Goal: Information Seeking & Learning: Learn about a topic

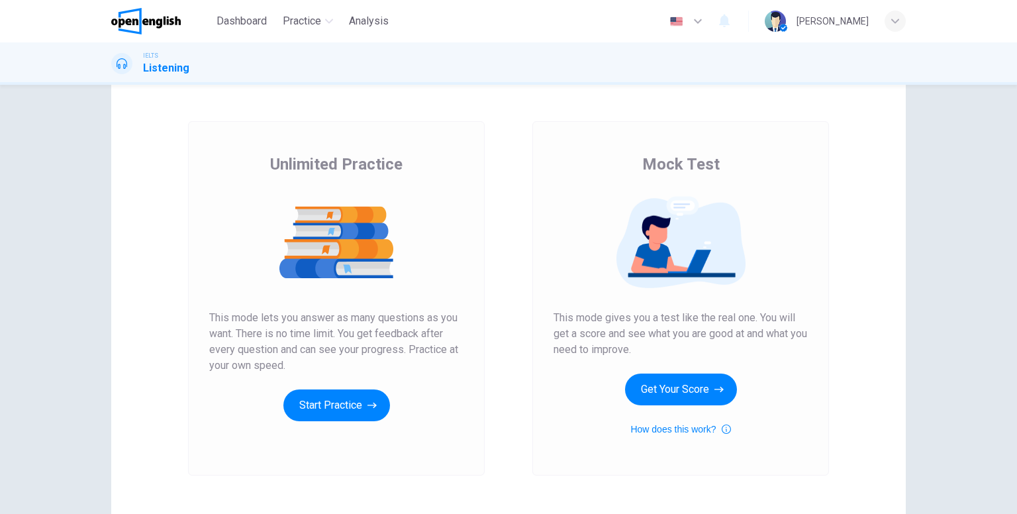
scroll to position [66, 0]
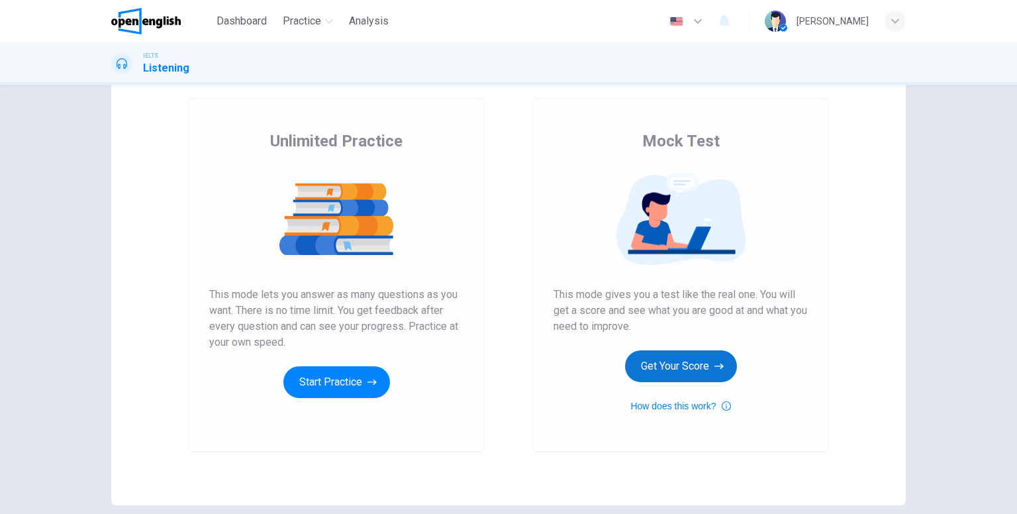
click at [696, 365] on button "Get Your Score" at bounding box center [681, 366] width 112 height 32
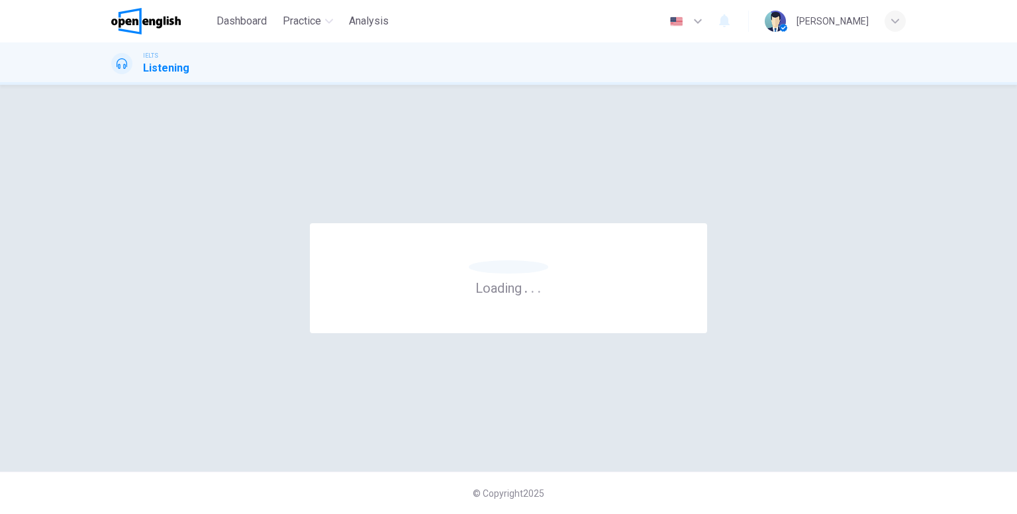
scroll to position [0, 0]
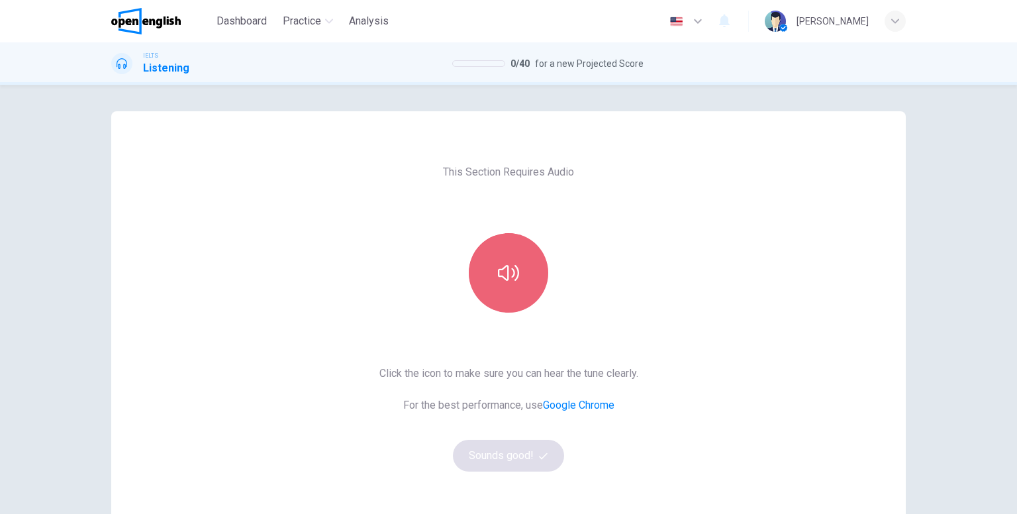
click at [502, 278] on icon "button" at bounding box center [508, 273] width 21 height 16
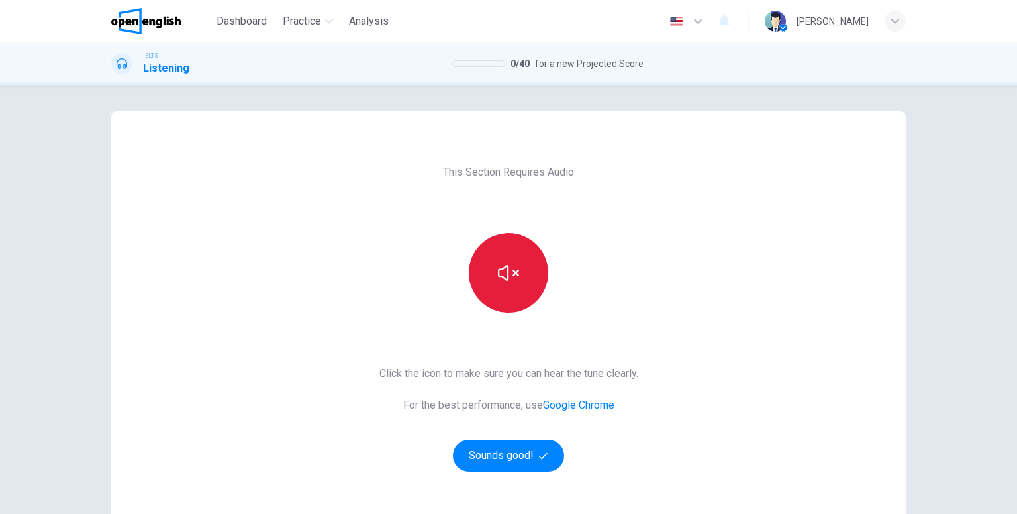
click at [522, 280] on button "button" at bounding box center [508, 272] width 79 height 79
click at [508, 296] on button "button" at bounding box center [508, 272] width 79 height 79
click at [509, 283] on icon "button" at bounding box center [508, 272] width 21 height 21
click at [518, 292] on button "button" at bounding box center [508, 272] width 79 height 79
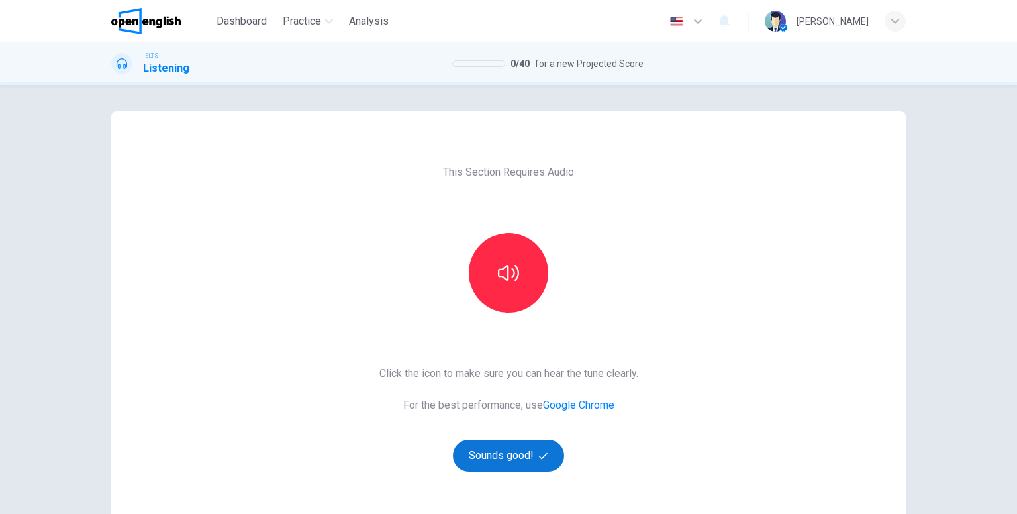
click at [508, 455] on button "Sounds good!" at bounding box center [508, 455] width 111 height 32
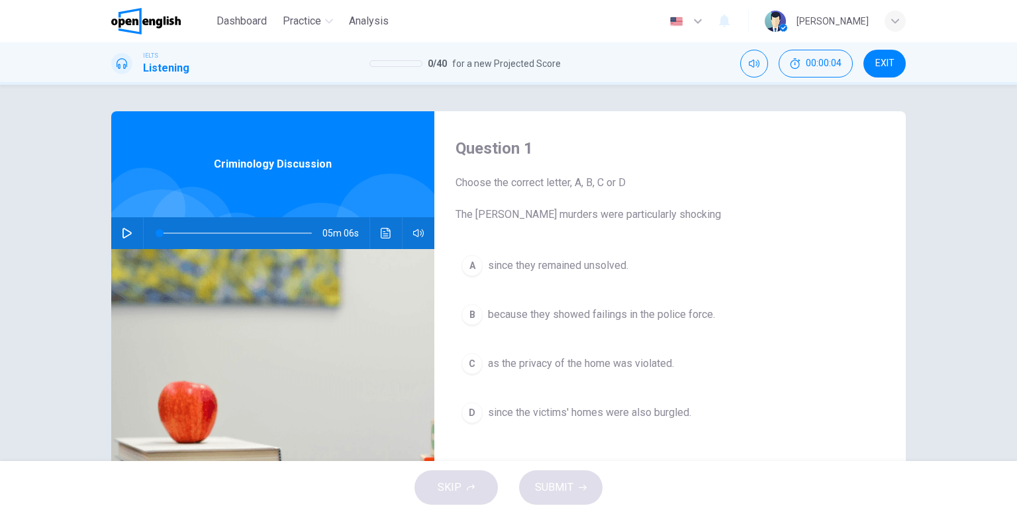
click at [124, 234] on icon "button" at bounding box center [127, 233] width 11 height 11
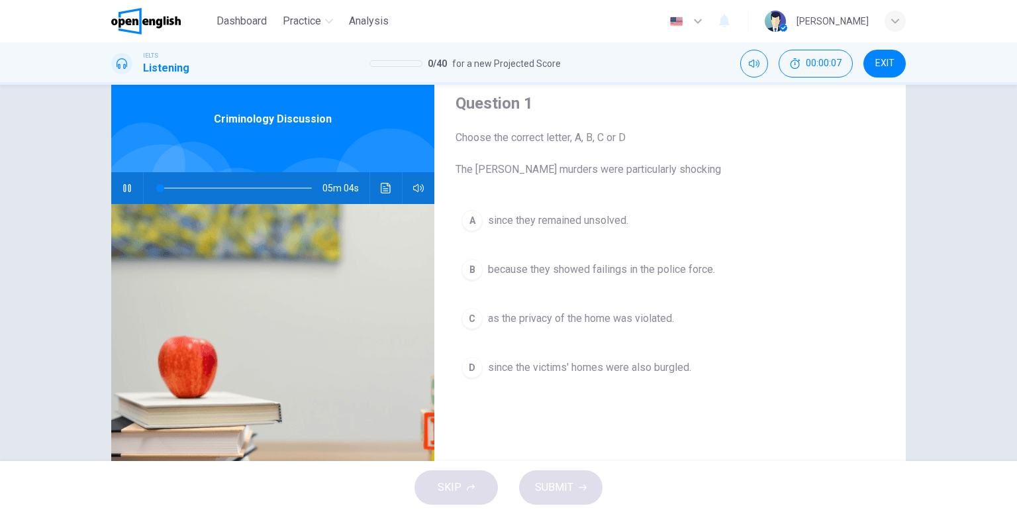
scroll to position [66, 0]
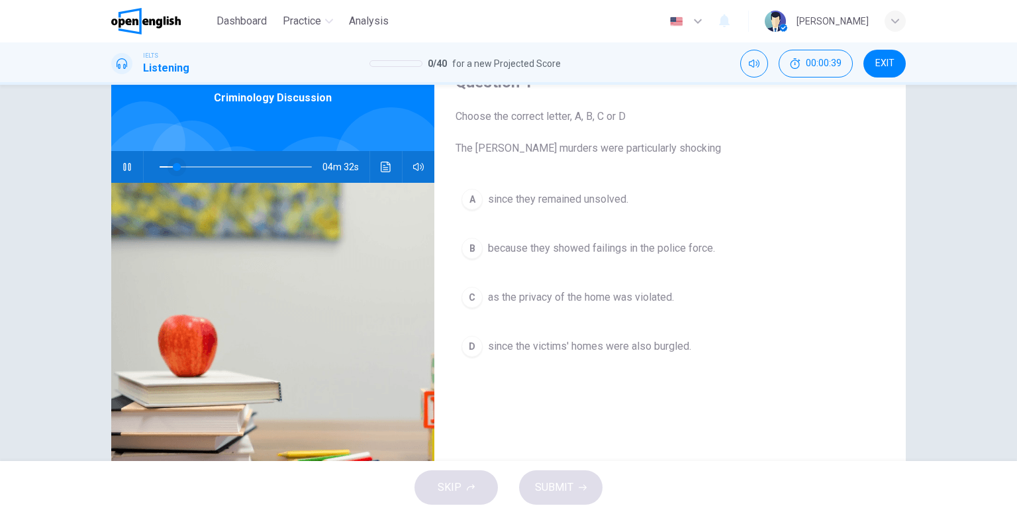
click at [173, 169] on span at bounding box center [177, 167] width 8 height 8
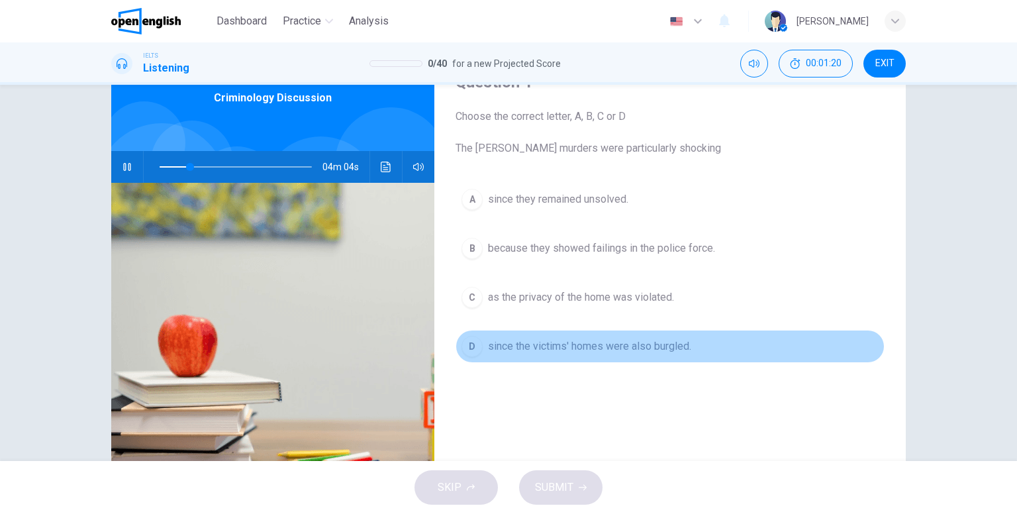
click at [584, 350] on span "since the victims' homes were also burgled." at bounding box center [589, 346] width 203 height 16
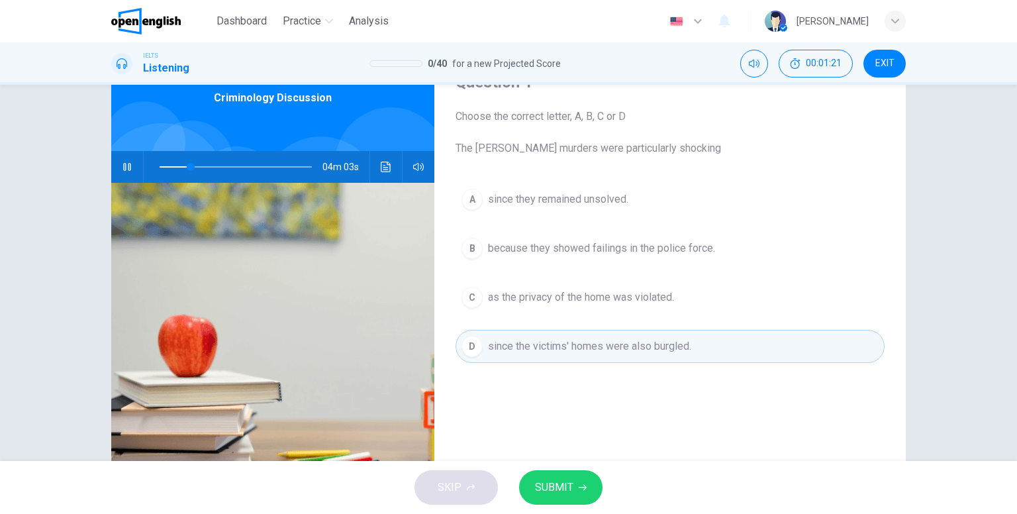
click at [580, 493] on button "SUBMIT" at bounding box center [560, 487] width 83 height 34
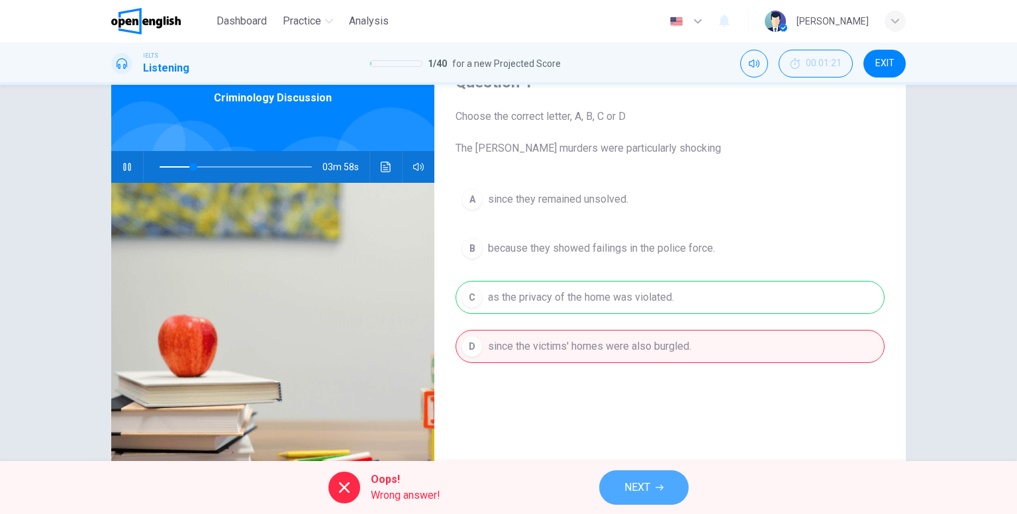
click at [639, 490] on span "NEXT" at bounding box center [637, 487] width 26 height 19
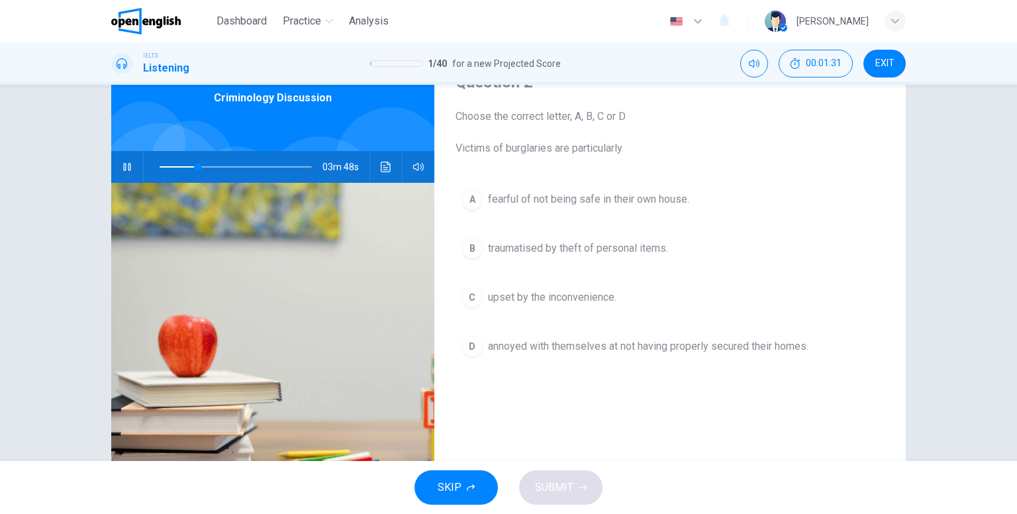
type input "**"
click at [148, 23] on img at bounding box center [145, 21] width 69 height 26
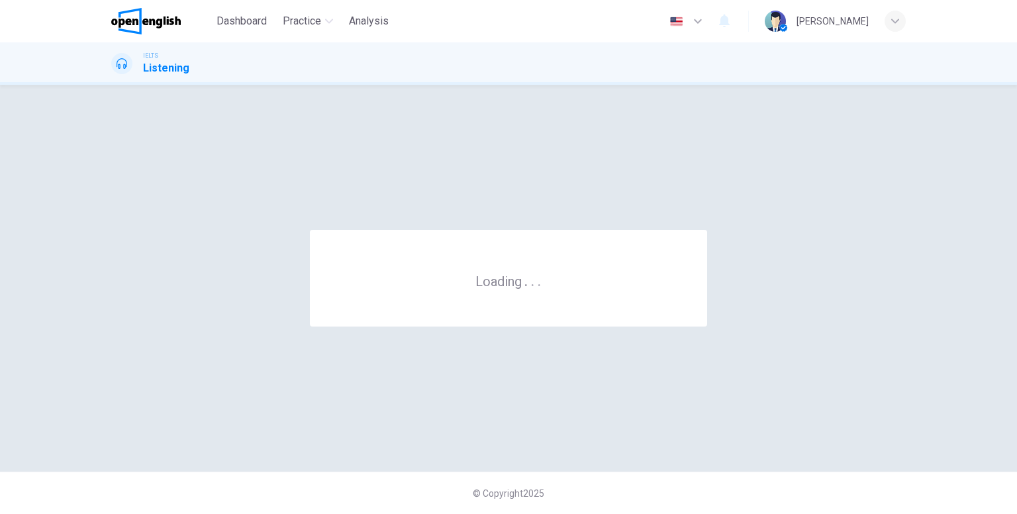
scroll to position [0, 0]
